Goal: Navigation & Orientation: Find specific page/section

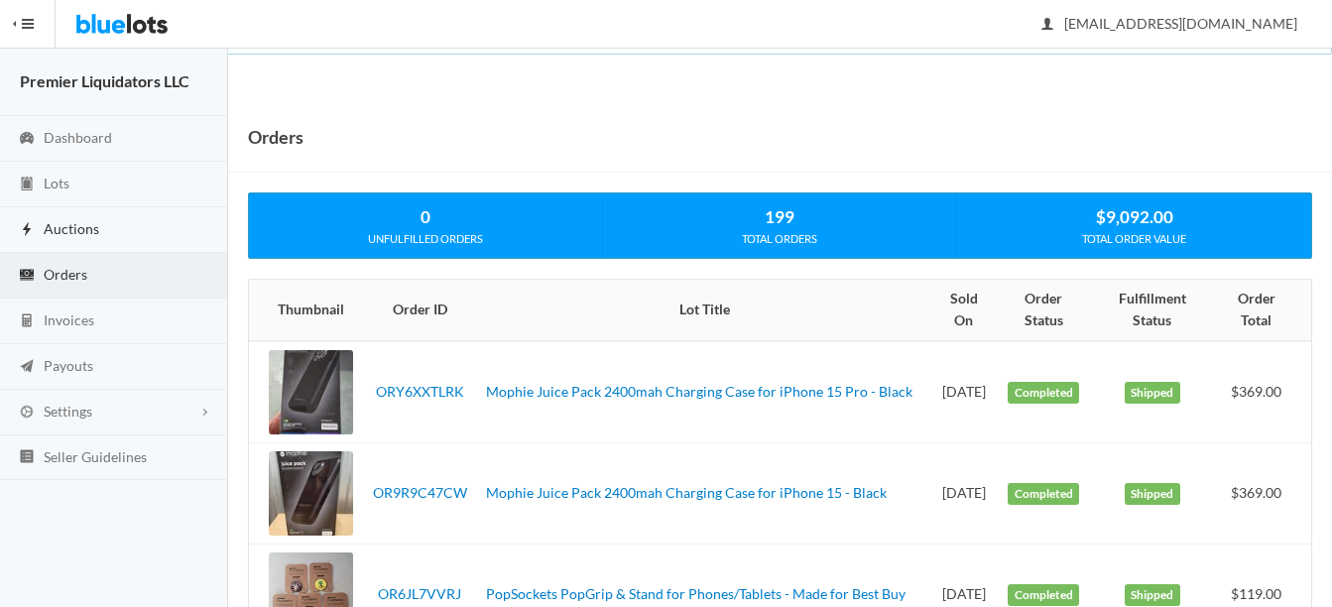
click at [58, 230] on span "Auctions" at bounding box center [72, 228] width 56 height 17
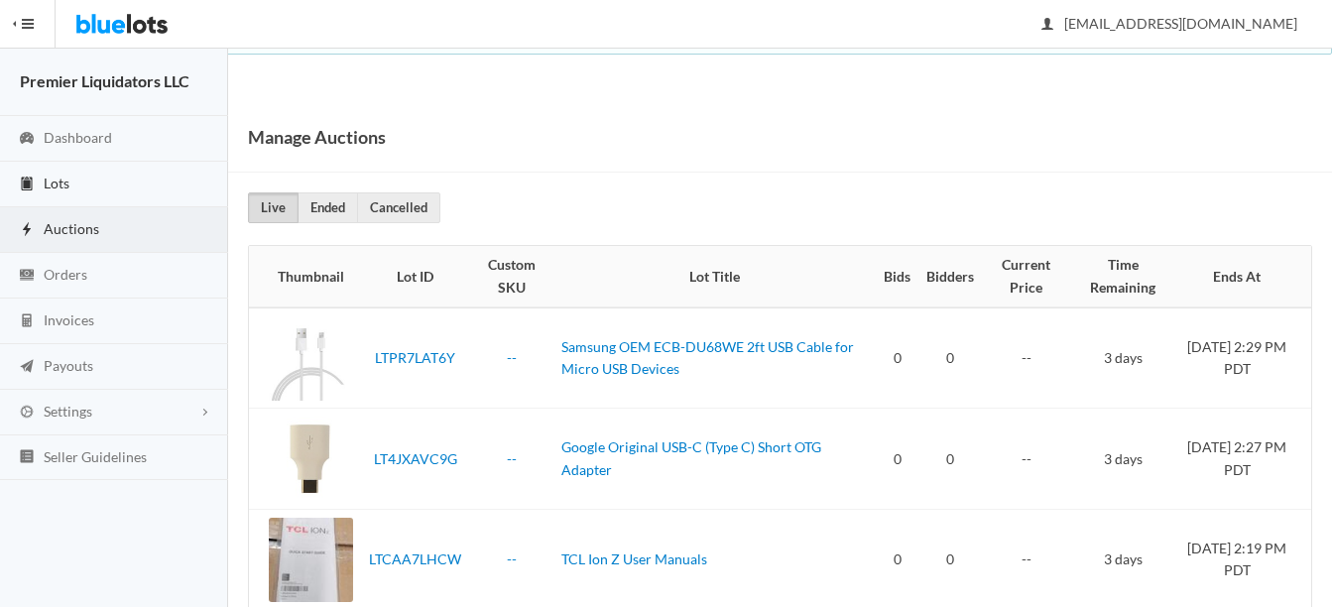
click at [111, 179] on link "Lots" at bounding box center [114, 185] width 228 height 46
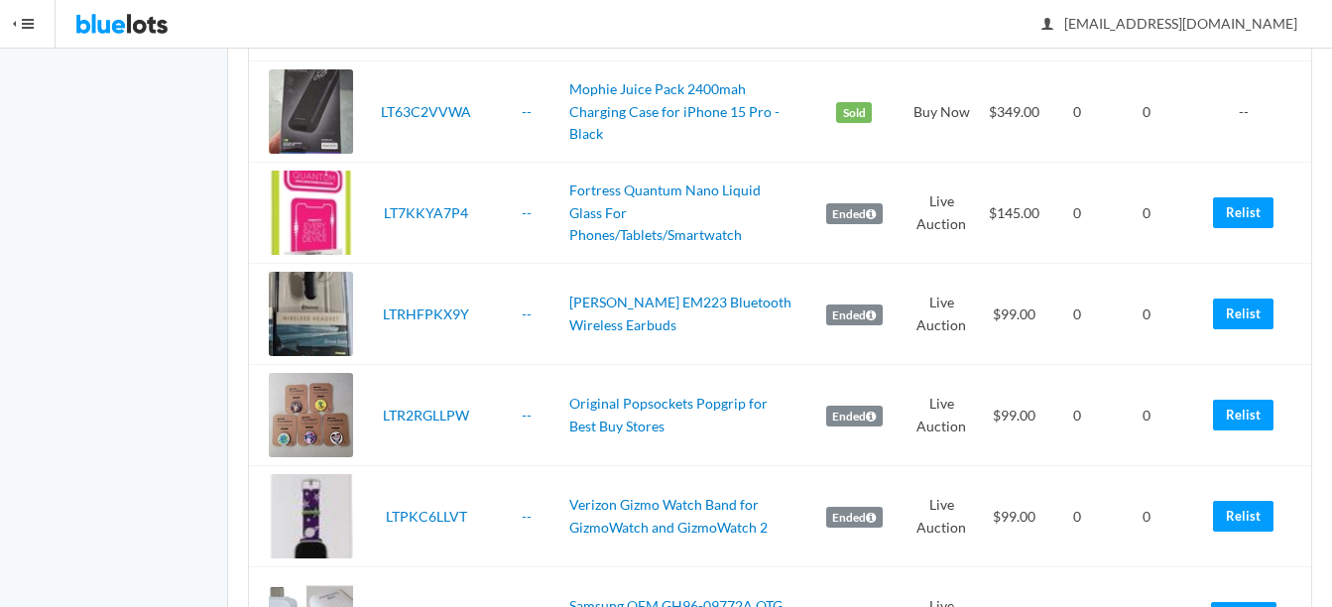
scroll to position [2876, 0]
